Goal: Transaction & Acquisition: Purchase product/service

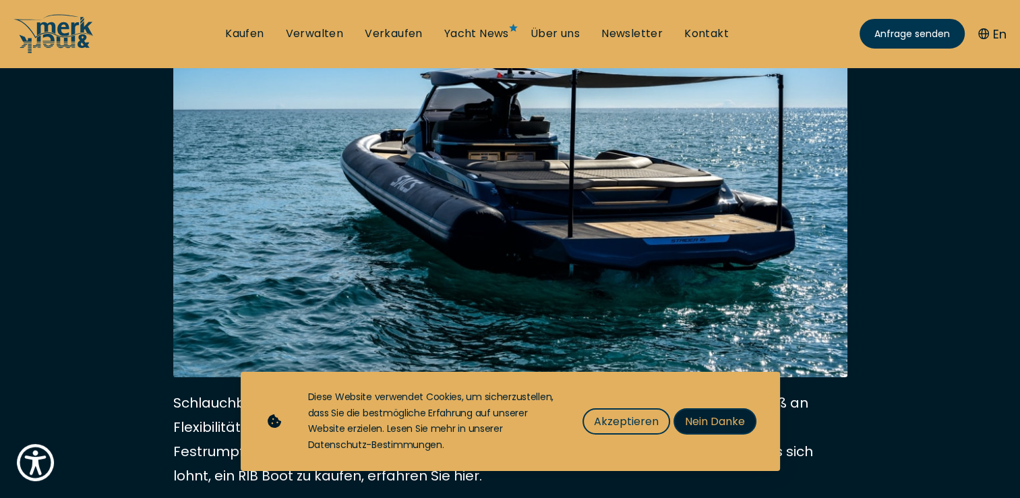
click at [689, 423] on span "Nein Danke" at bounding box center [715, 421] width 60 height 17
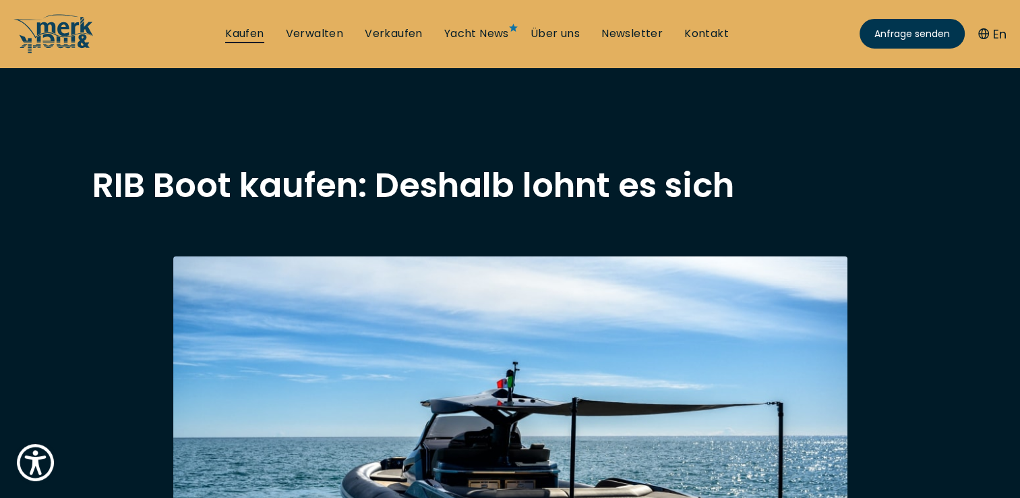
click at [251, 35] on link "Kaufen" at bounding box center [244, 33] width 38 height 15
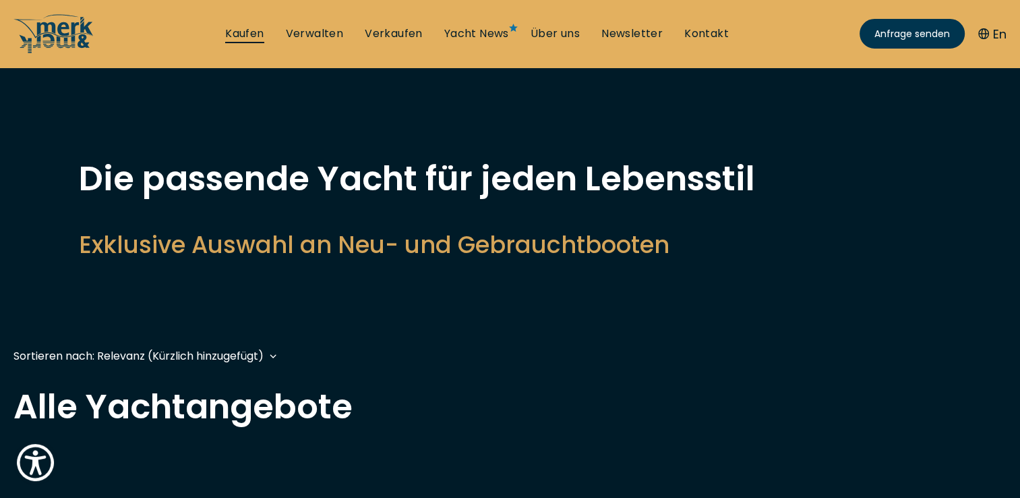
click at [251, 35] on link "Kaufen" at bounding box center [244, 33] width 38 height 15
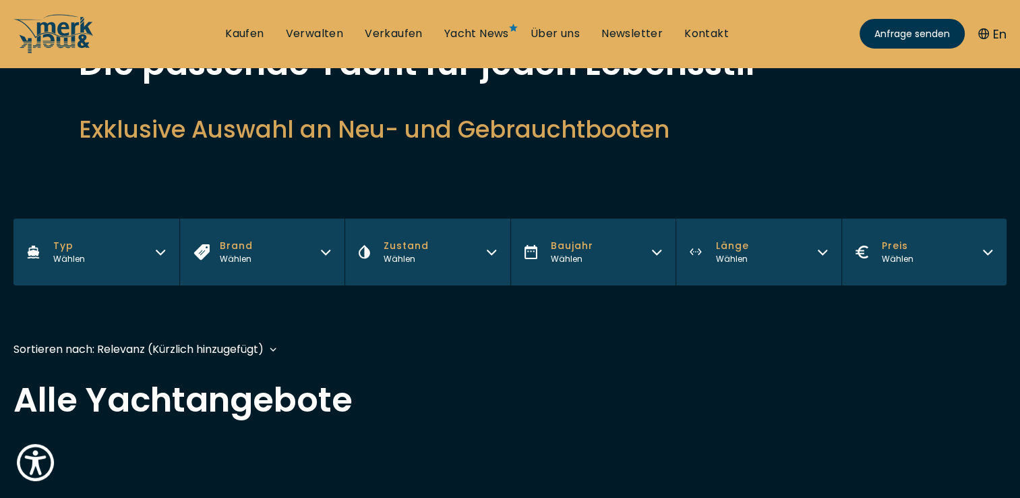
scroll to position [111, 0]
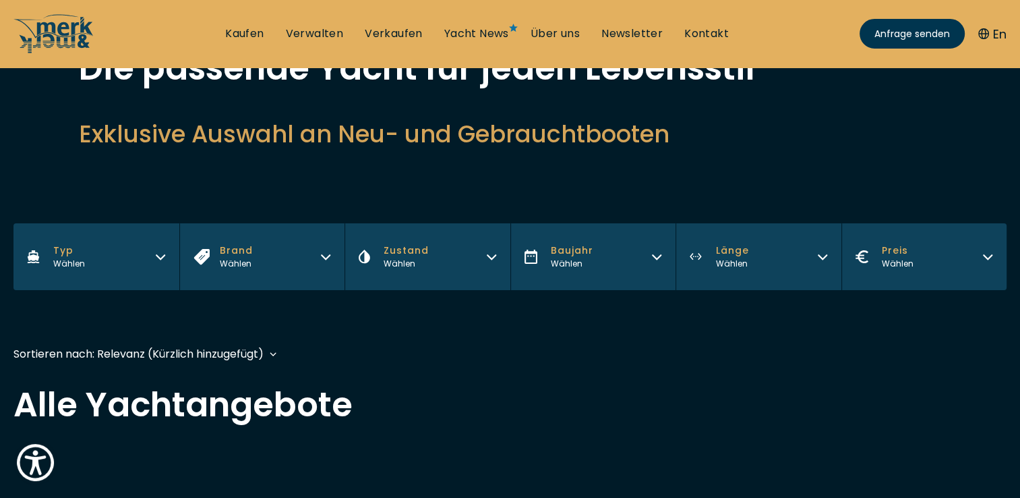
click at [162, 252] on icon "button" at bounding box center [160, 255] width 11 height 11
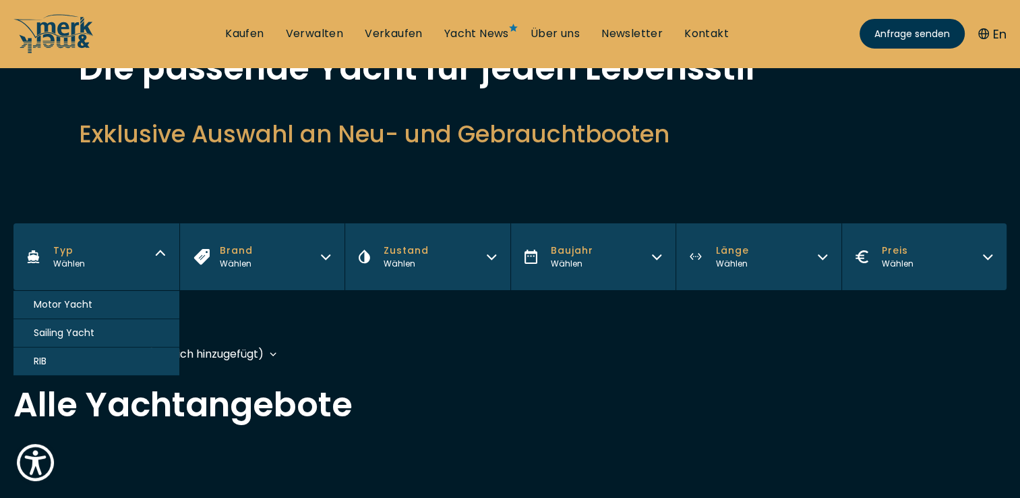
click at [89, 357] on button "RIB" at bounding box center [96, 361] width 166 height 28
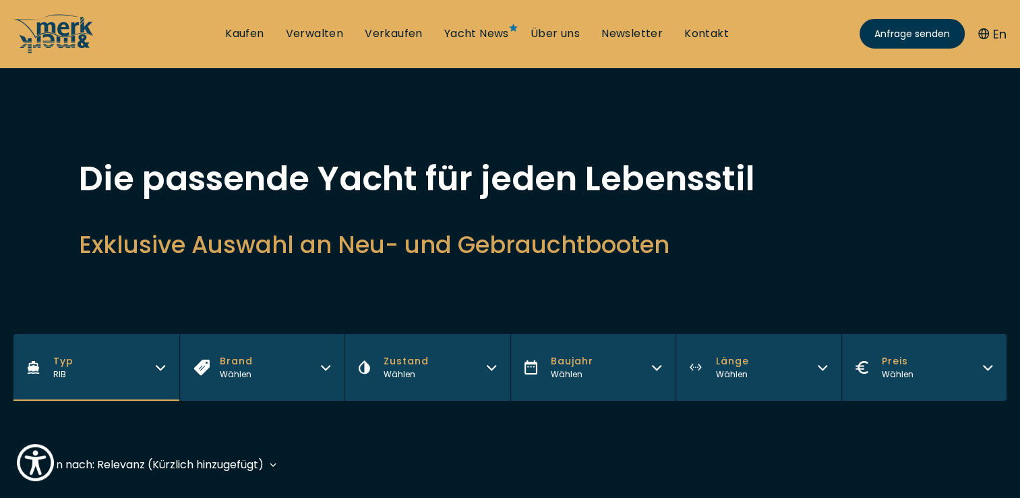
click at [288, 376] on button "Brand Wählen" at bounding box center [262, 367] width 166 height 67
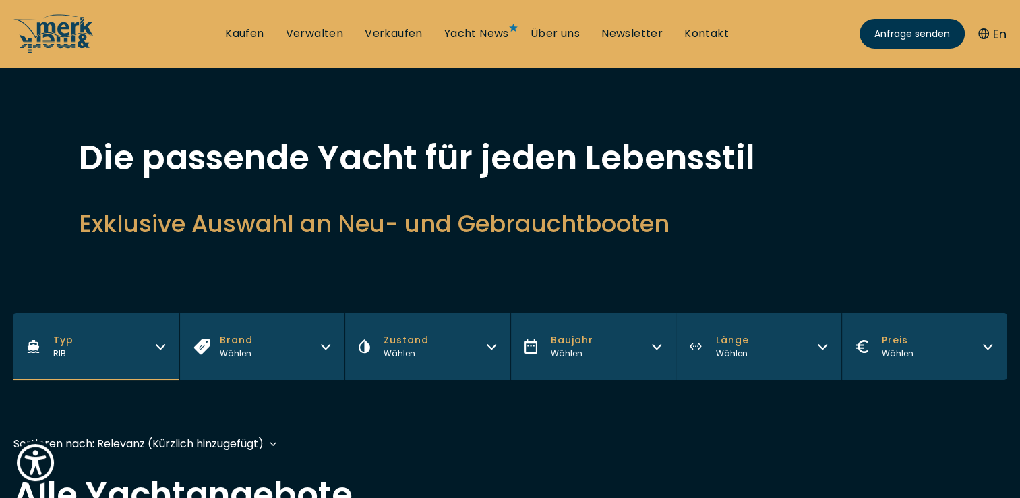
scroll to position [19, 0]
